Goal: Task Accomplishment & Management: Manage account settings

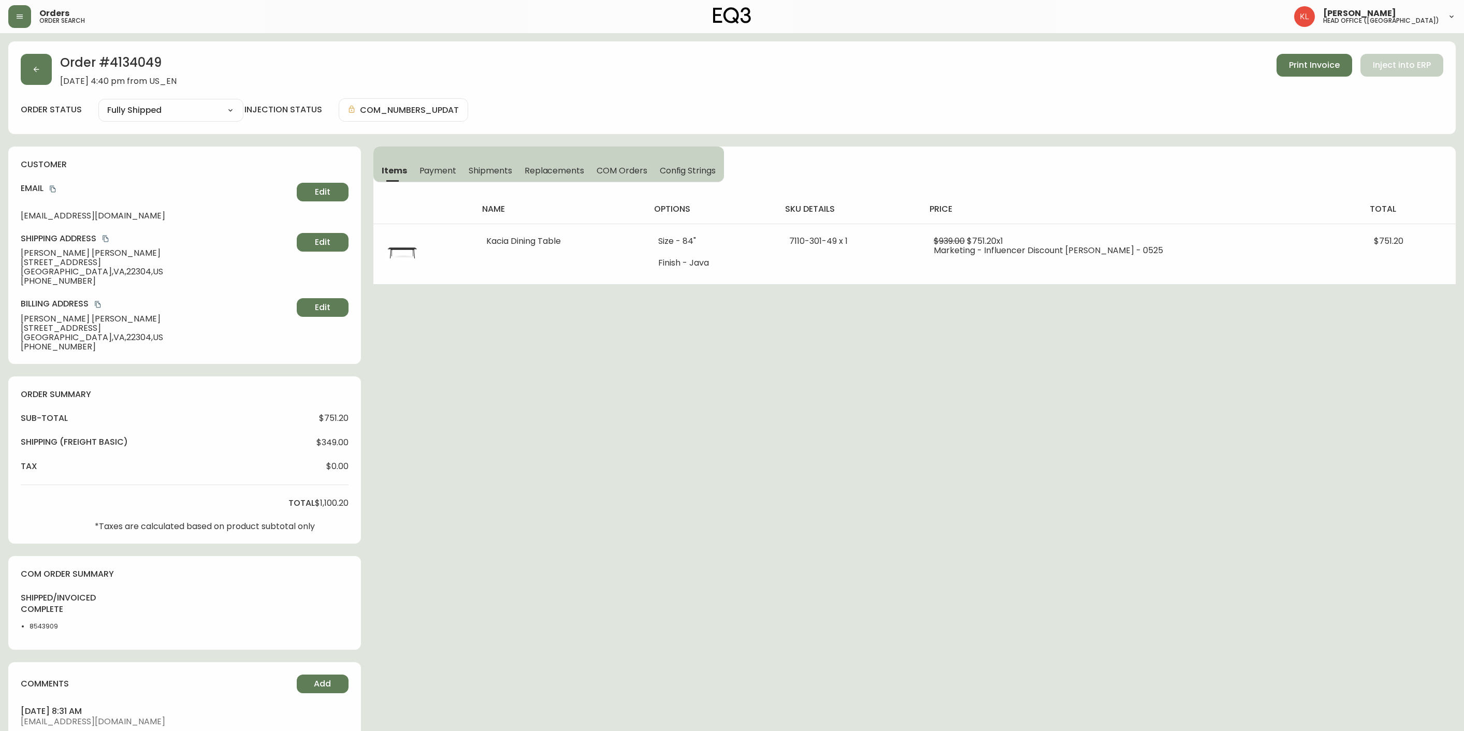
select select "FULLY_SHIPPED"
click at [32, 58] on button "button" at bounding box center [36, 69] width 31 height 31
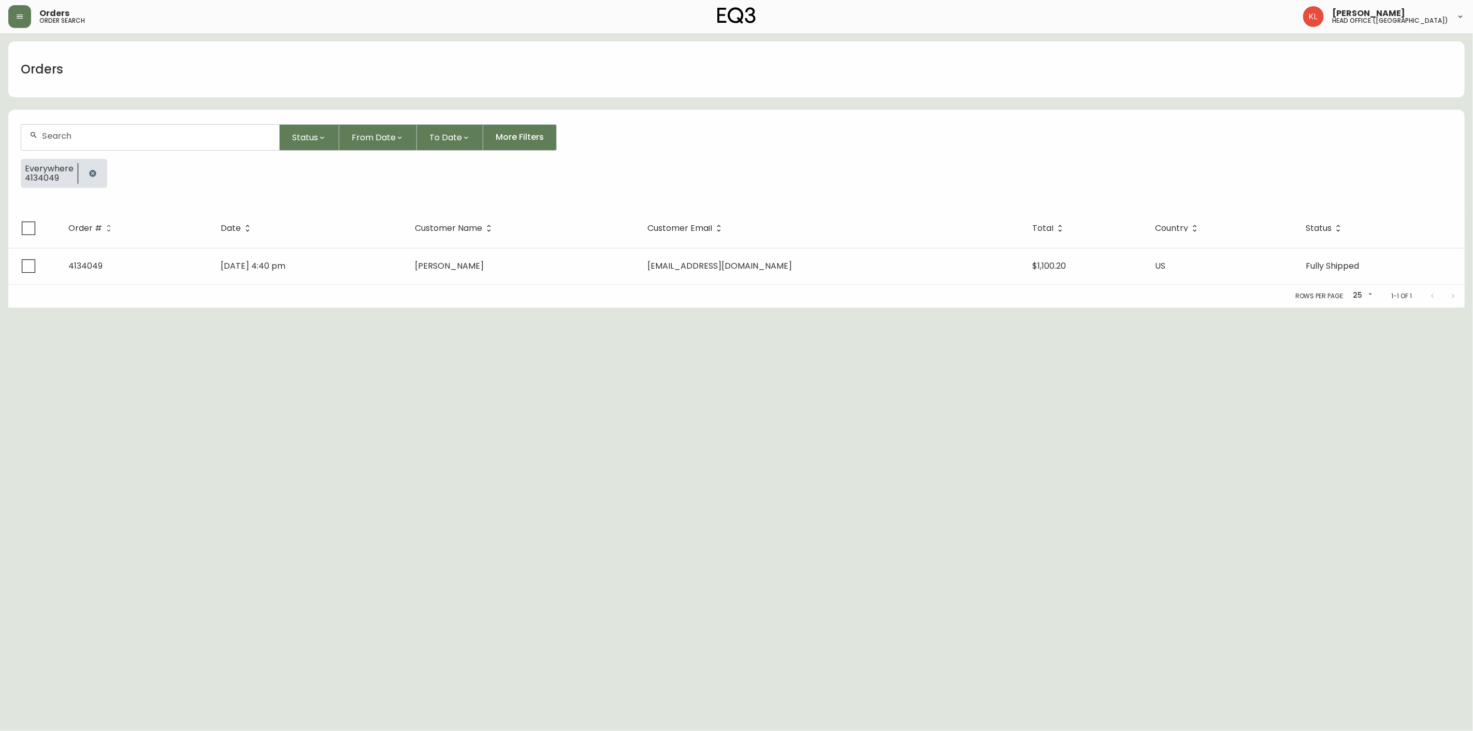
click at [85, 175] on button "button" at bounding box center [92, 173] width 21 height 21
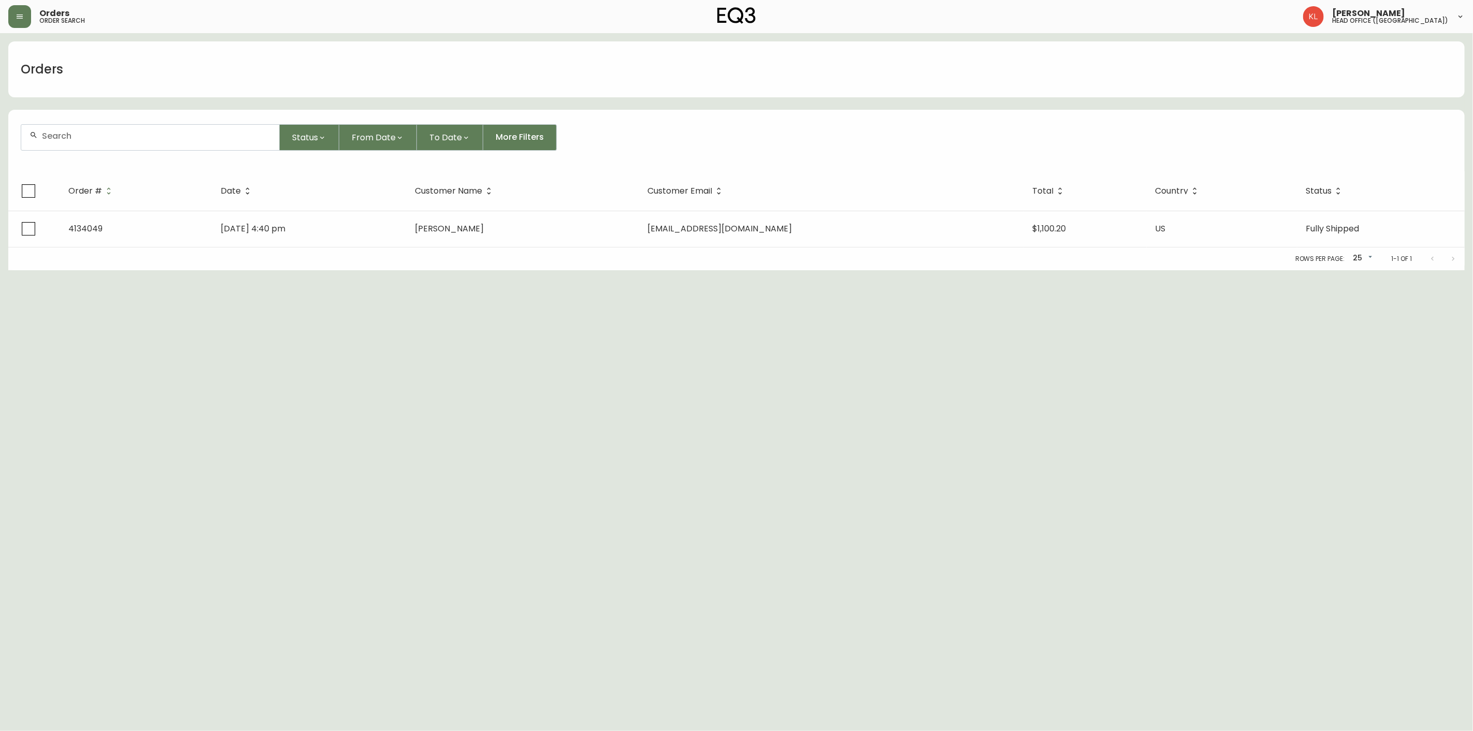
click at [90, 146] on div at bounding box center [150, 137] width 258 height 25
paste input "4132087"
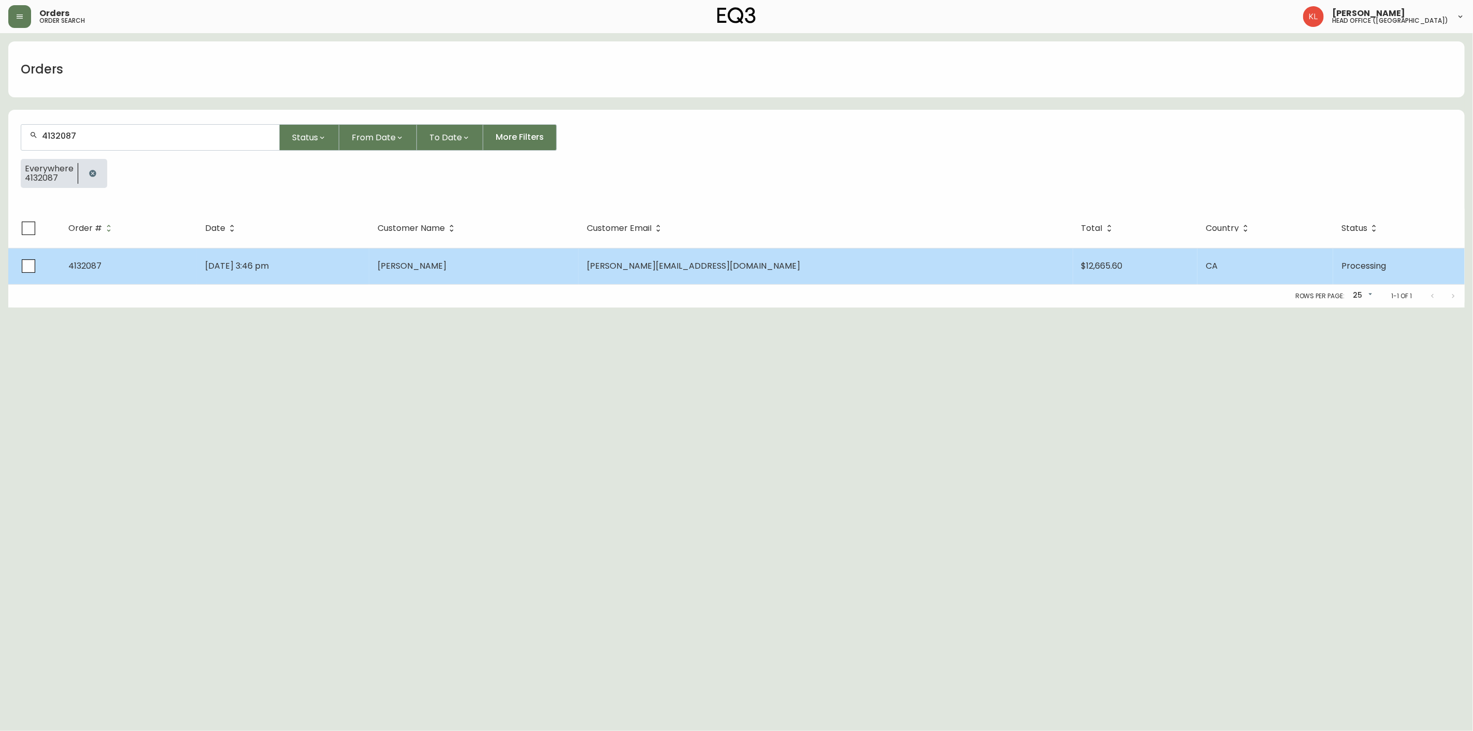
type input "4132087"
click at [369, 259] on td "Mar 30 2025, 3:46 pm" at bounding box center [283, 266] width 172 height 36
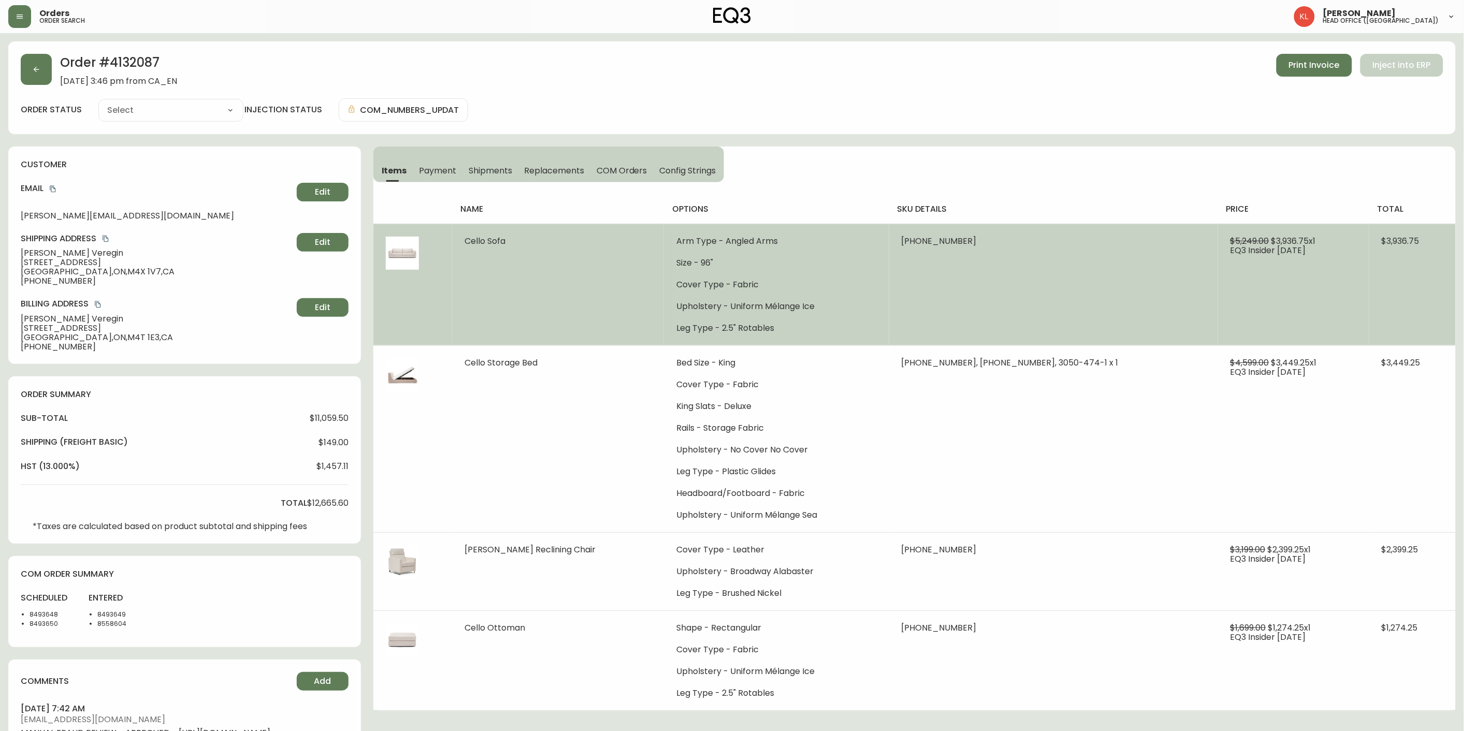
type input "Processing"
select select "PROCESSING"
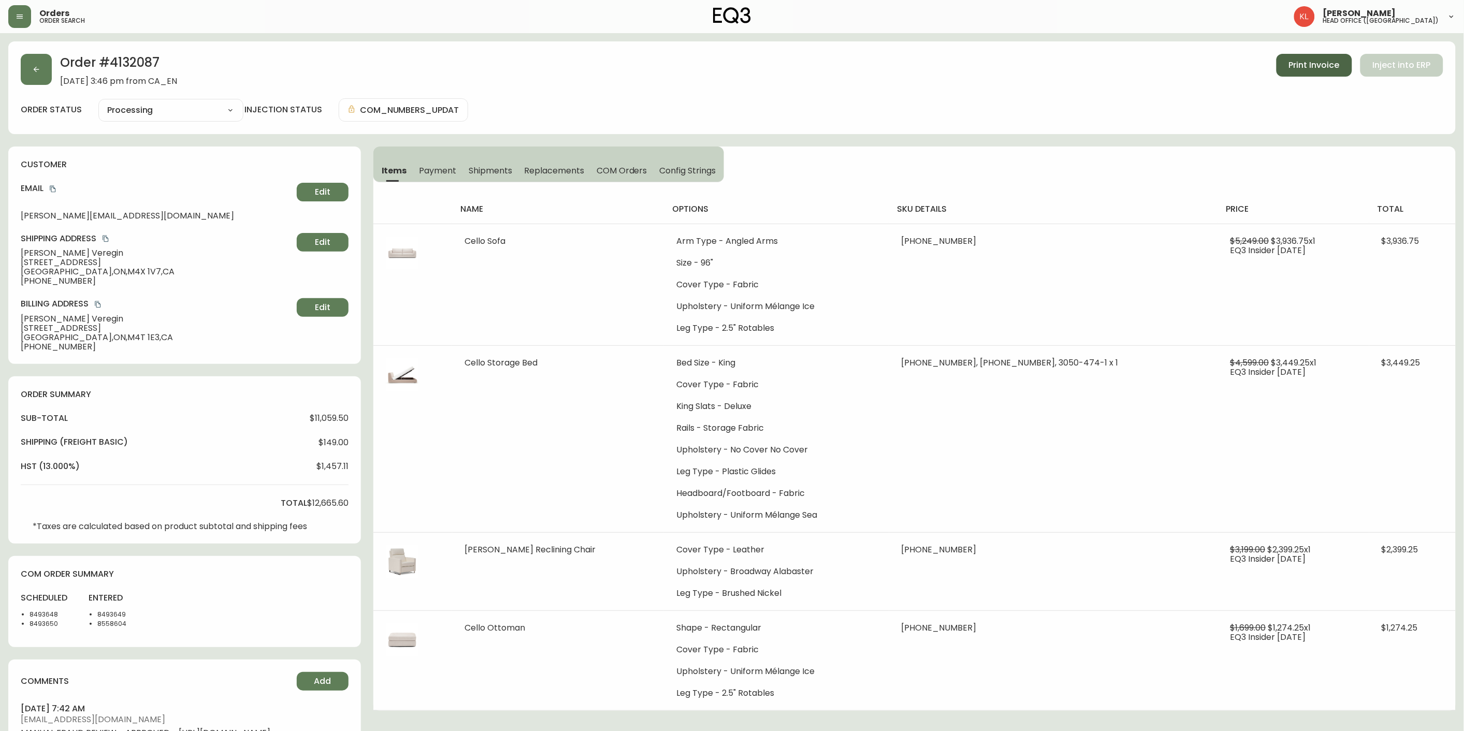
click at [1318, 66] on span "Print Invoice" at bounding box center [1314, 65] width 51 height 11
